Goal: Navigation & Orientation: Understand site structure

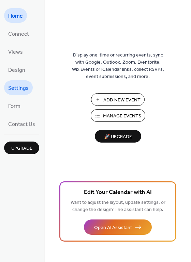
click at [21, 86] on span "Settings" at bounding box center [18, 88] width 20 height 11
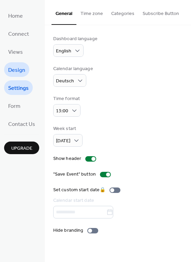
click at [21, 69] on span "Design" at bounding box center [16, 70] width 17 height 11
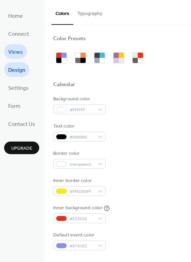
click at [14, 50] on span "Views" at bounding box center [15, 52] width 15 height 11
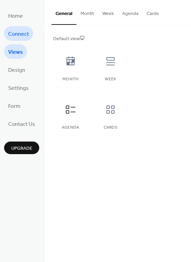
click at [14, 33] on span "Connect" at bounding box center [18, 34] width 21 height 11
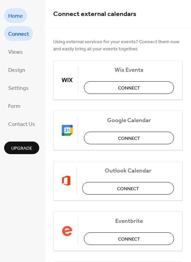
click at [13, 18] on span "Home" at bounding box center [15, 16] width 15 height 11
